Goal: Find specific page/section: Find specific page/section

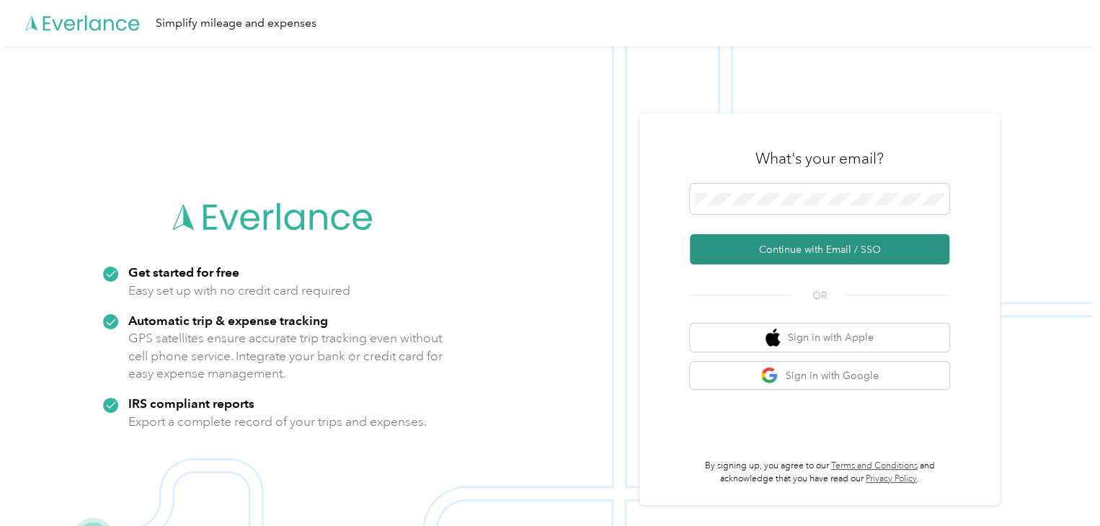
click at [778, 240] on button "Continue with Email / SSO" at bounding box center [819, 249] width 259 height 30
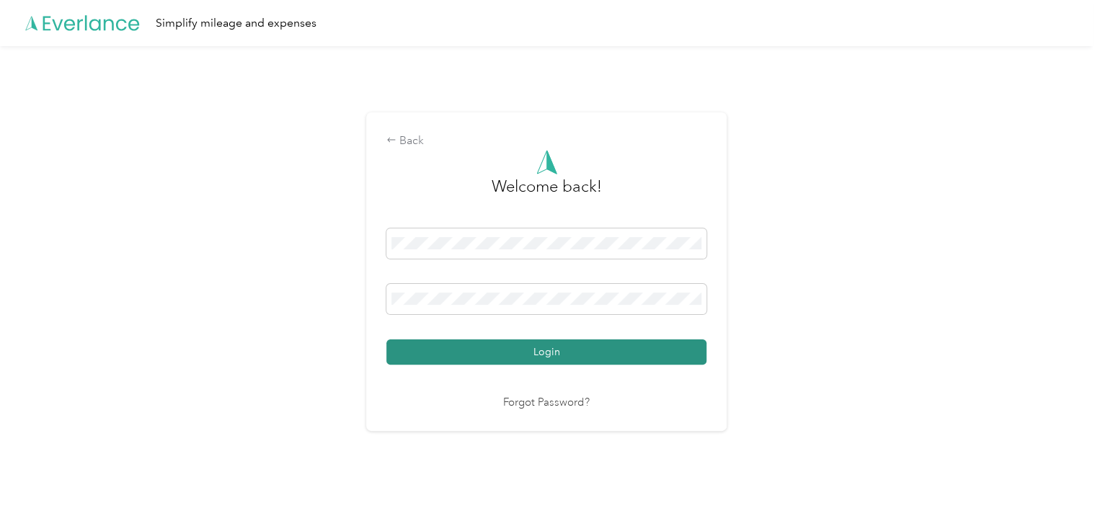
click at [448, 349] on button "Login" at bounding box center [546, 351] width 320 height 25
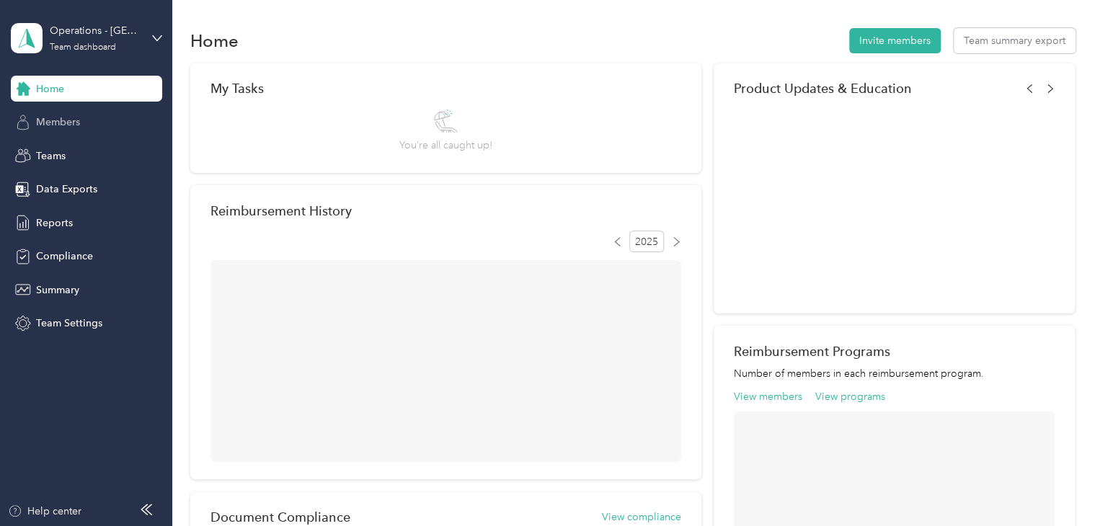
click at [91, 132] on div "Members" at bounding box center [86, 123] width 151 height 26
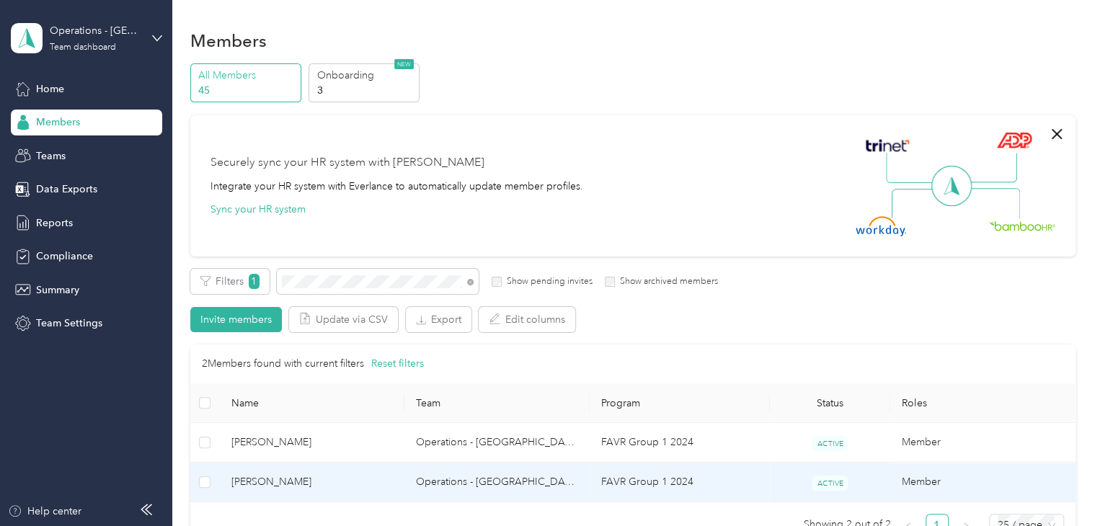
click at [344, 478] on span "[PERSON_NAME]" at bounding box center [312, 482] width 162 height 16
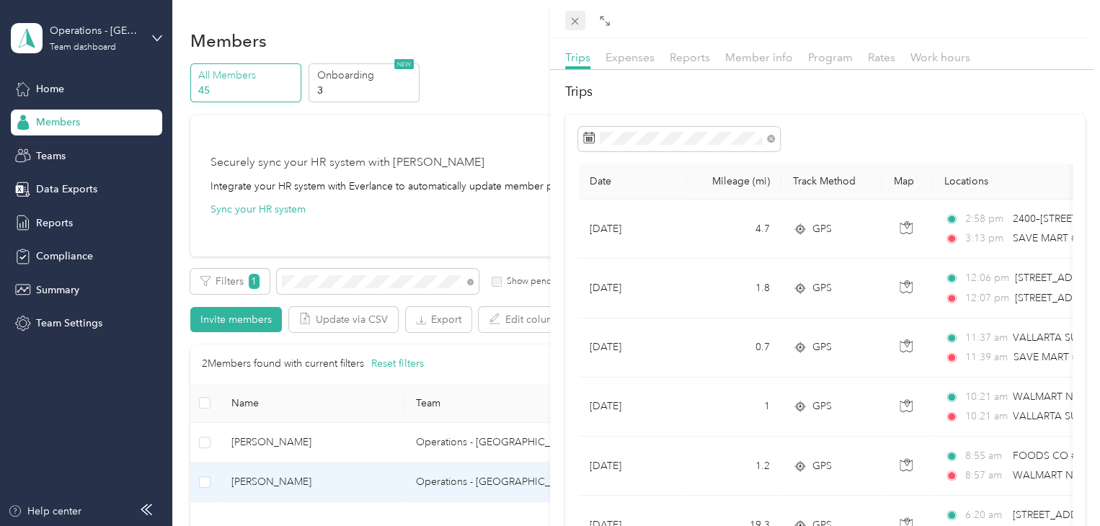
click at [575, 26] on icon at bounding box center [575, 21] width 12 height 12
